Goal: Task Accomplishment & Management: Complete application form

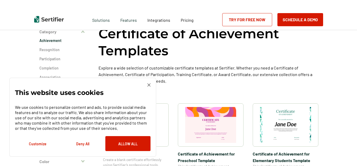
click at [149, 84] on img at bounding box center [148, 85] width 3 height 3
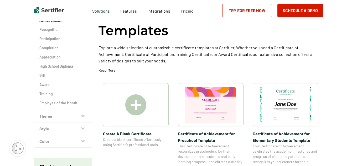
scroll to position [55, 0]
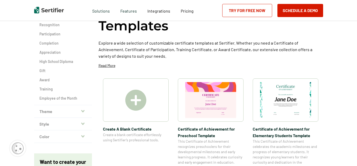
click at [286, 110] on img at bounding box center [285, 100] width 51 height 36
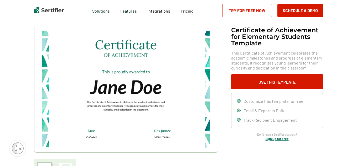
scroll to position [29, 0]
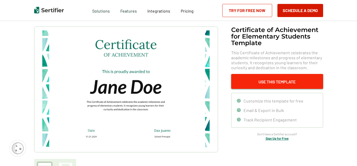
click at [273, 86] on button "Use This Template" at bounding box center [277, 81] width 92 height 15
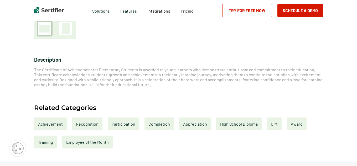
scroll to position [183, 0]
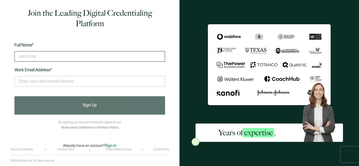
click at [51, 55] on input "text" at bounding box center [89, 56] width 150 height 11
type input "[PERSON_NAME]"
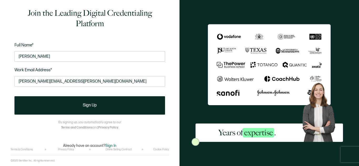
type input "[PERSON_NAME][EMAIL_ADDRESS][PERSON_NAME][DOMAIN_NAME]"
click at [134, 92] on div "[PERSON_NAME][EMAIL_ADDRESS][PERSON_NAME][DOMAIN_NAME] This doesn't look like a…" at bounding box center [89, 84] width 150 height 20
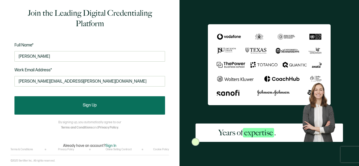
click at [95, 103] on span "Sign Up" at bounding box center [90, 105] width 14 height 4
